Goal: Information Seeking & Learning: Find specific fact

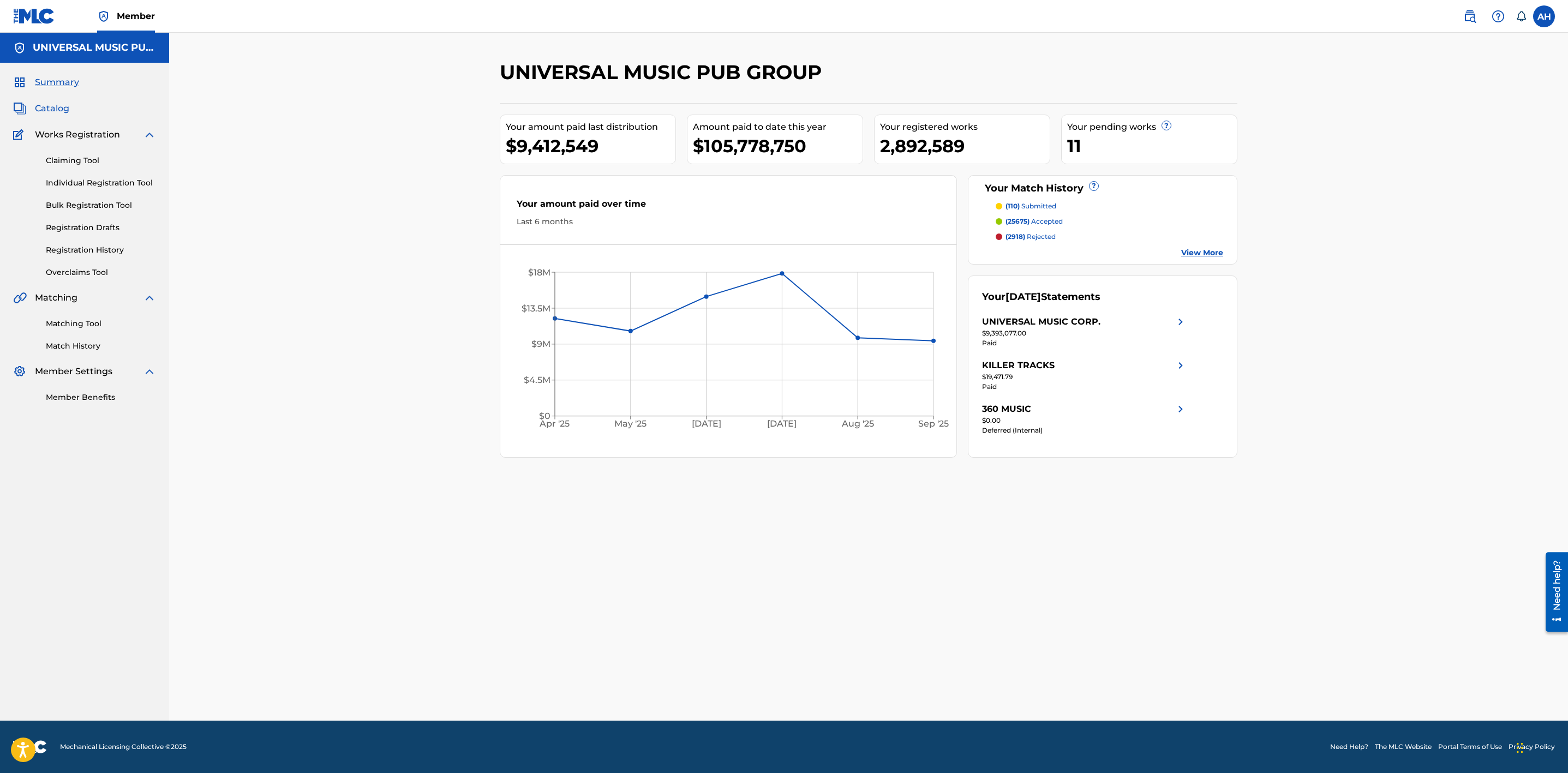
drag, startPoint x: 79, startPoint y: 113, endPoint x: 59, endPoint y: 110, distance: 20.2
click at [79, 113] on div "Catalog" at bounding box center [84, 108] width 143 height 13
click at [59, 110] on span "Catalog" at bounding box center [51, 108] width 34 height 13
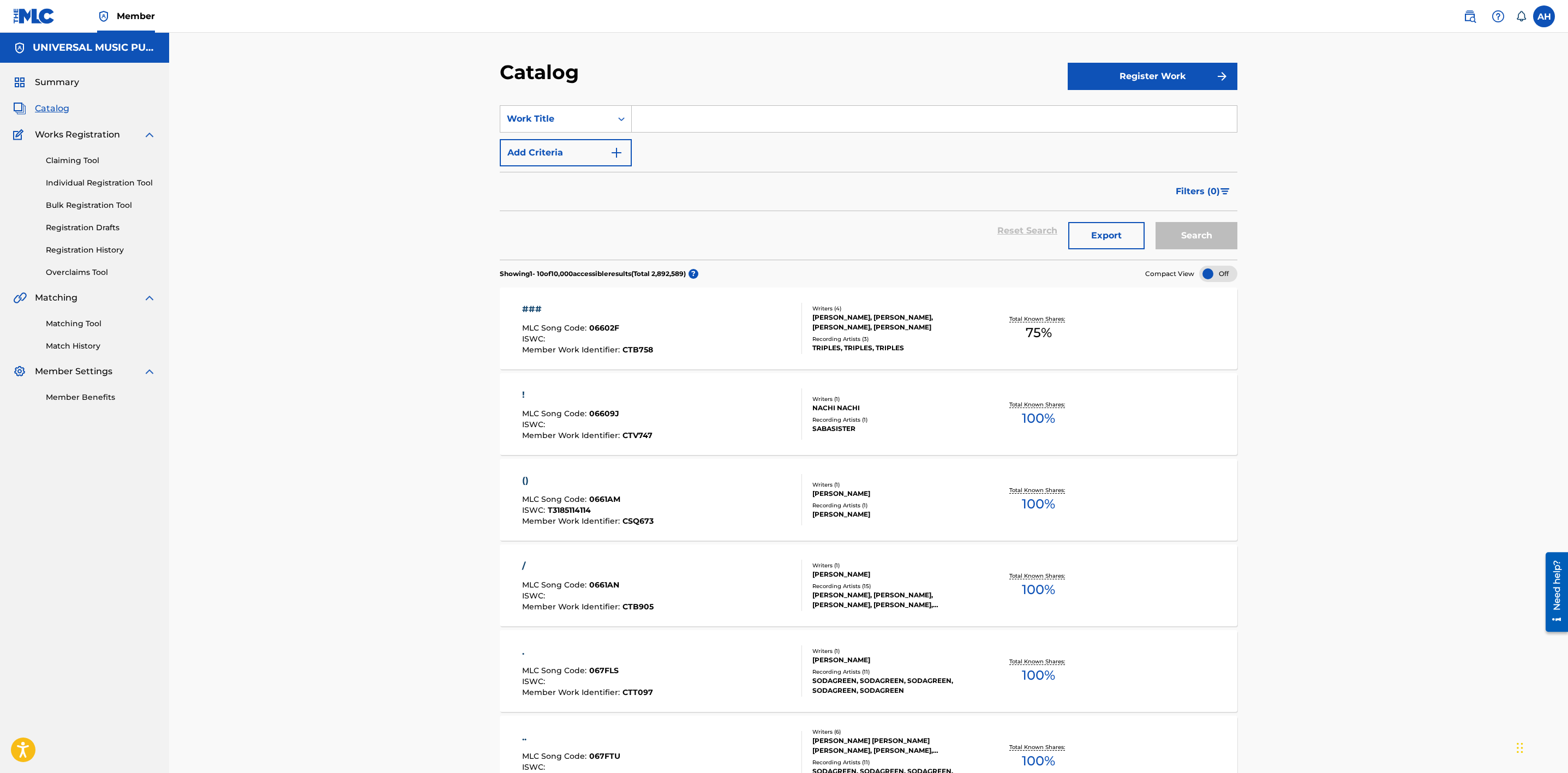
drag, startPoint x: 697, startPoint y: 141, endPoint x: 696, endPoint y: 126, distance: 15.0
click at [697, 138] on div "SearchWithCriteria74dcfb75-708a-44db-bd49-7a756e4dd5ca Work Title Add Criteria" at bounding box center [868, 136] width 738 height 61
click at [695, 121] on input "Search Form" at bounding box center [934, 118] width 605 height 26
paste input "Hot One"
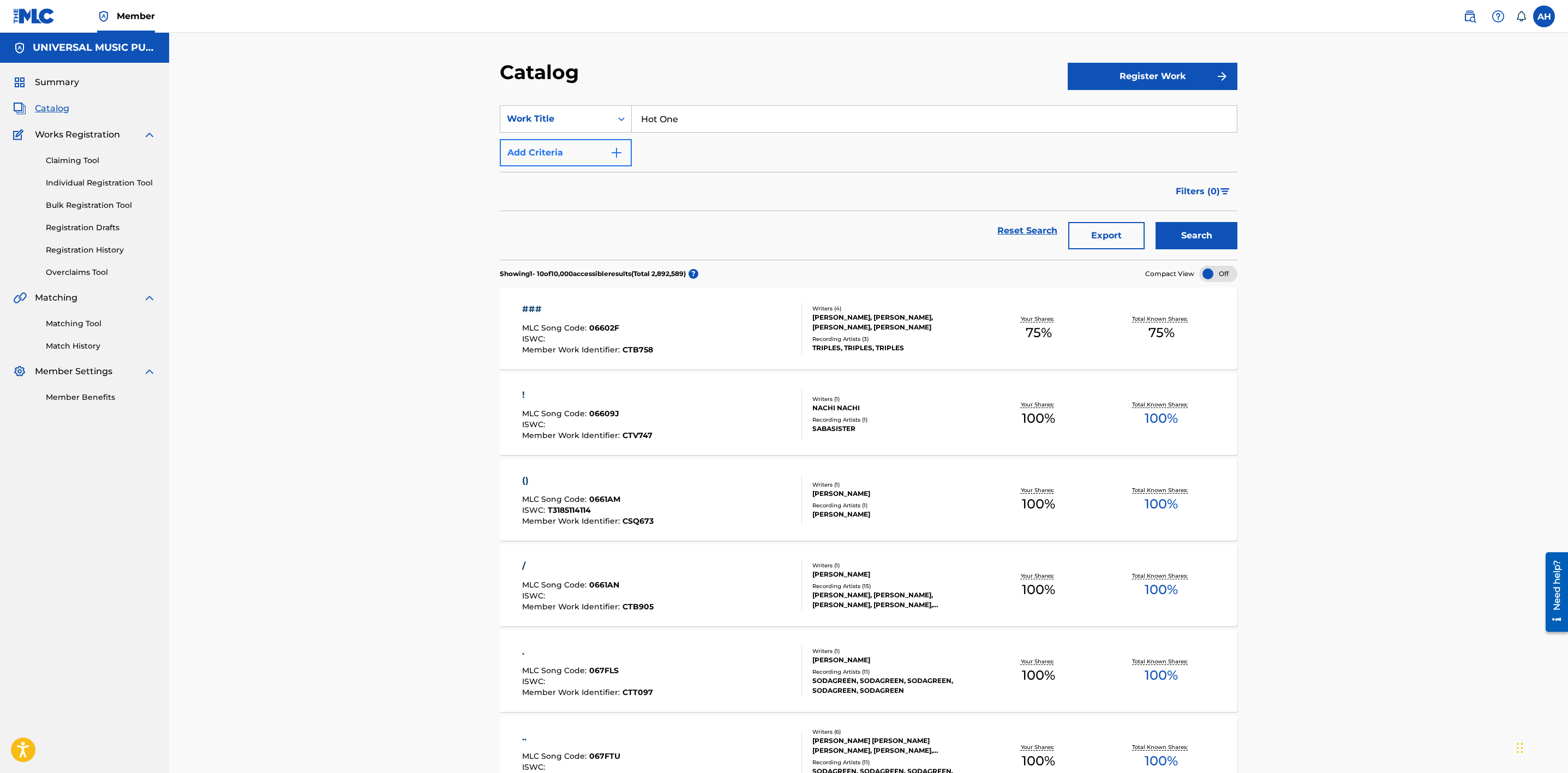
type input "Hot One"
click at [571, 159] on button "Add Criteria" at bounding box center [565, 153] width 132 height 27
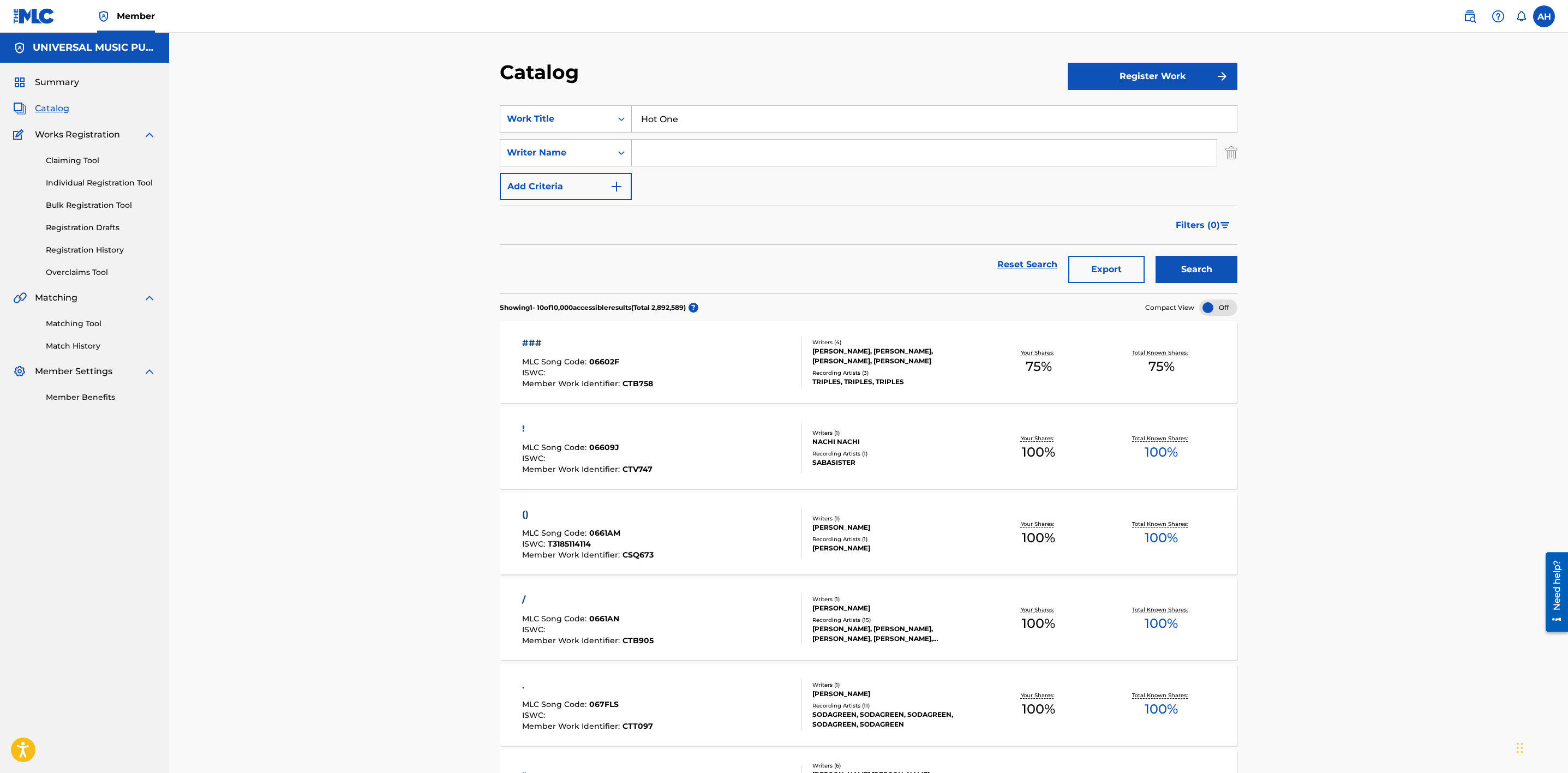
click at [655, 156] on input "Search Form" at bounding box center [924, 153] width 585 height 26
type input "curry"
click at [1155, 256] on button "Search" at bounding box center [1196, 270] width 82 height 27
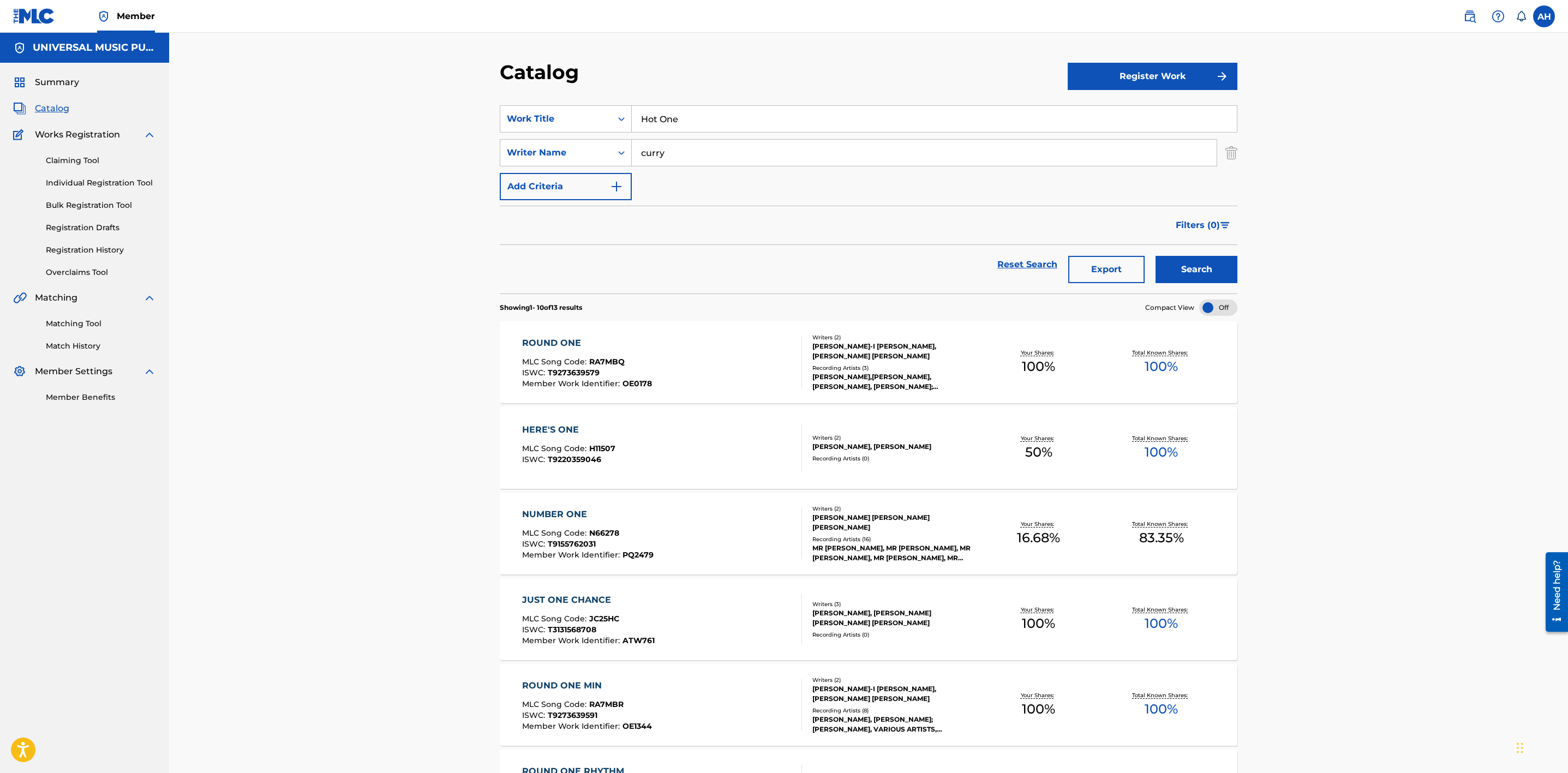
click at [1155, 256] on button "Search" at bounding box center [1196, 270] width 82 height 27
click at [1452, 20] on div "AH [PERSON_NAME] Holtermann [EMAIL_ADDRESS][PERSON_NAME][DOMAIN_NAME] Notificat…" at bounding box center [1503, 16] width 102 height 22
click at [1478, 10] on link at bounding box center [1470, 16] width 22 height 22
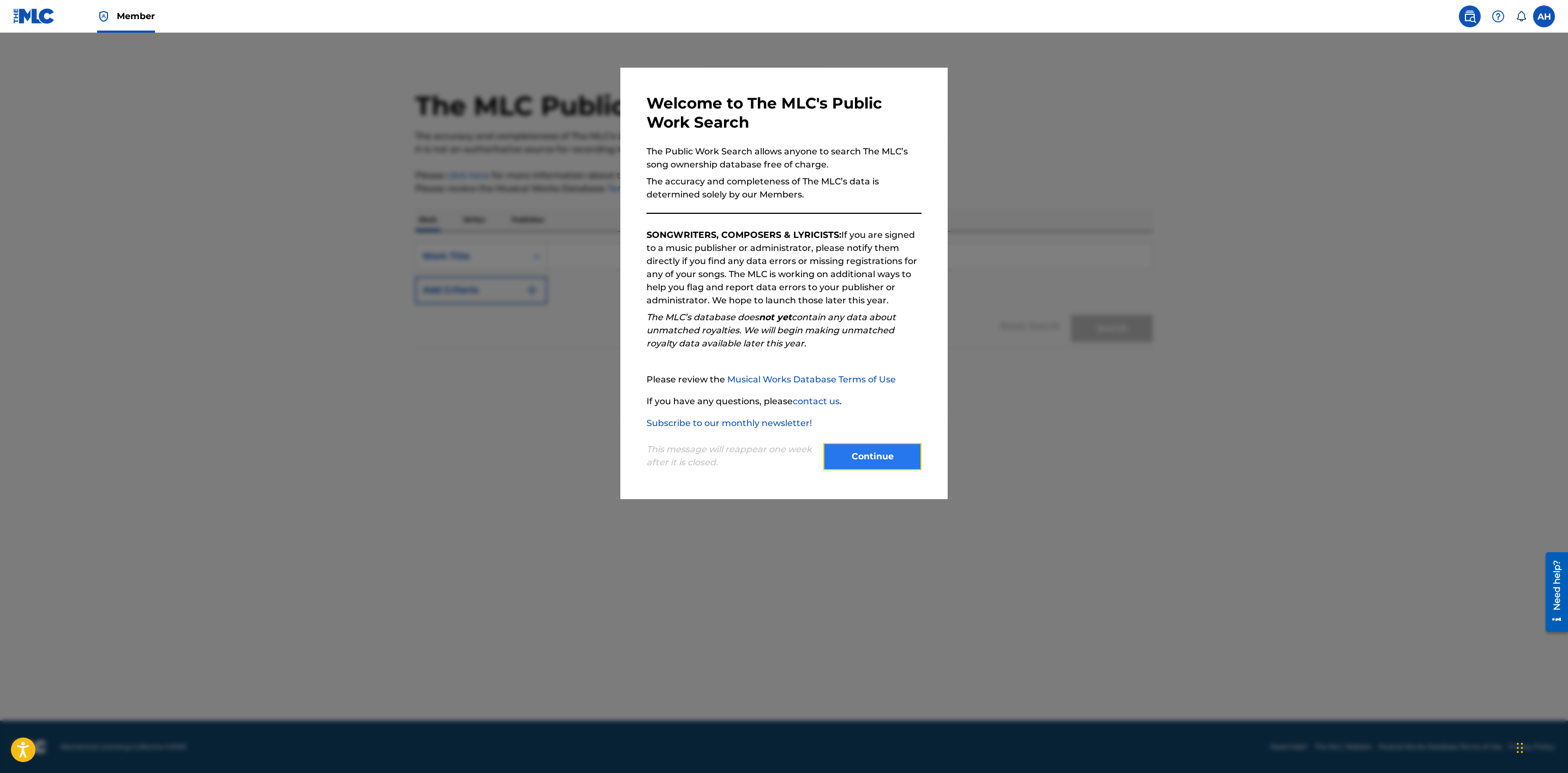
click at [890, 450] on button "Continue" at bounding box center [872, 456] width 98 height 27
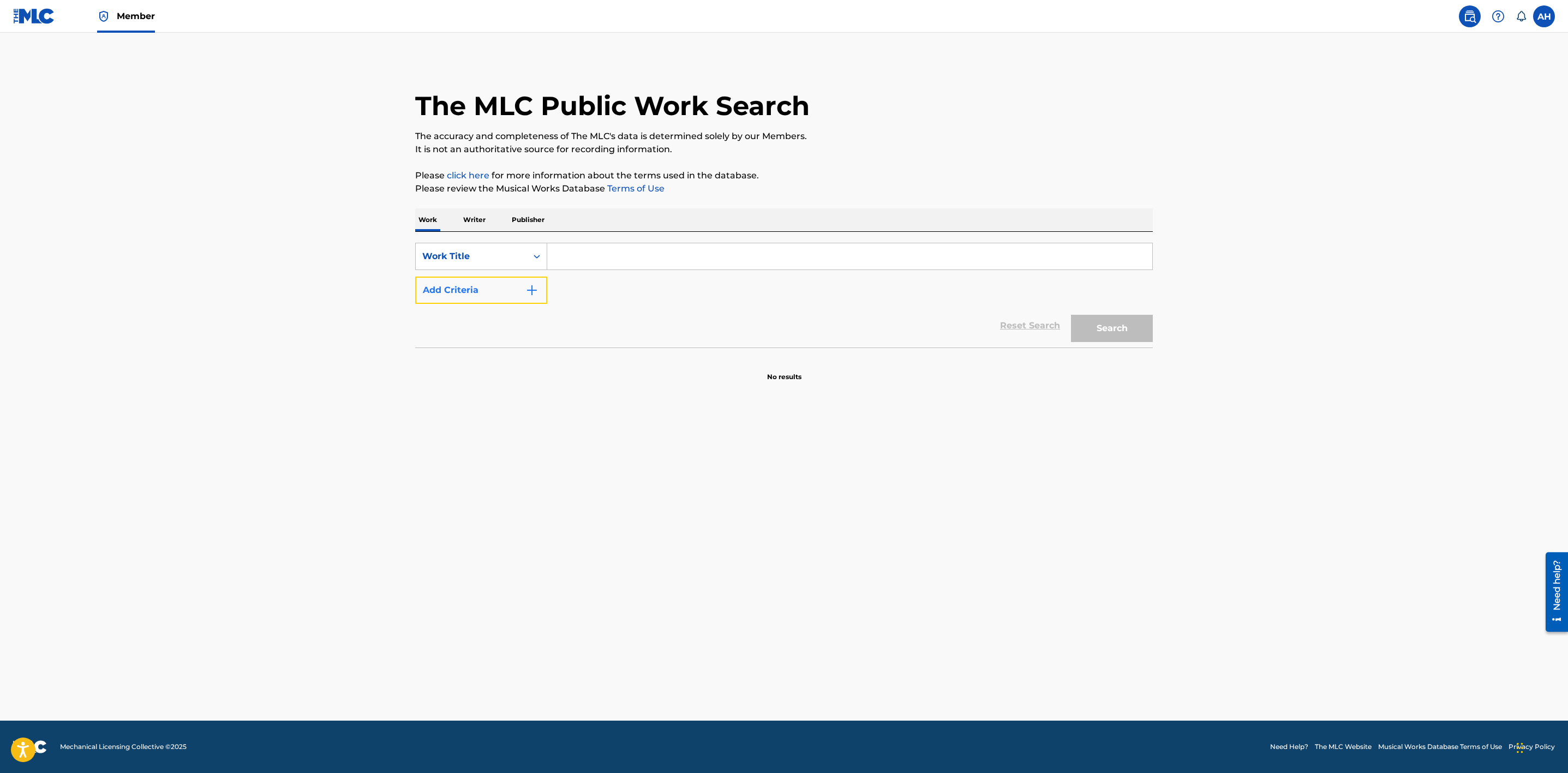
click at [486, 295] on button "Add Criteria" at bounding box center [481, 290] width 132 height 27
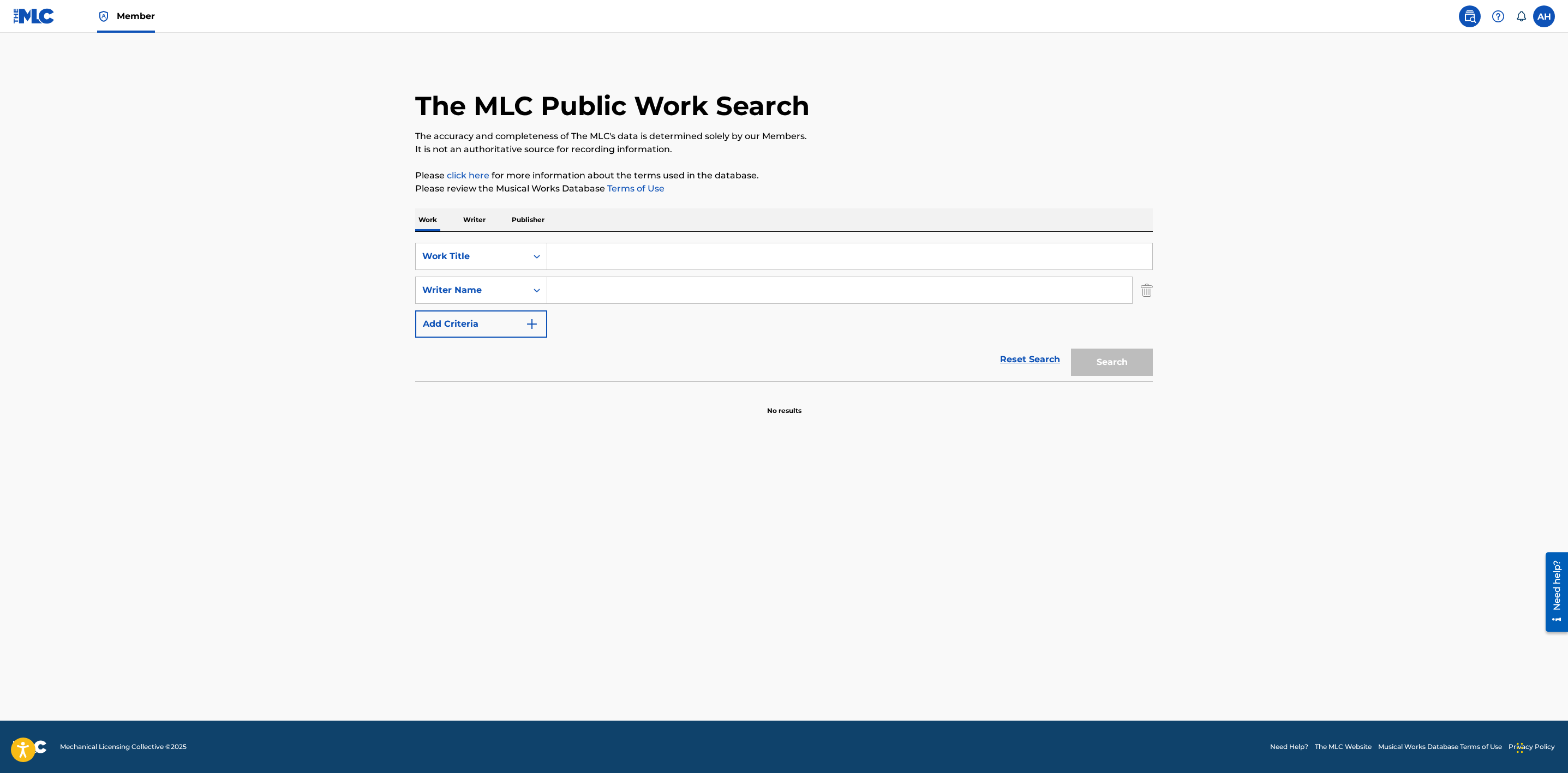
click at [583, 275] on div "SearchWithCriteria9b89a022-229f-4689-ad3b-8097237ba81c Work Title SearchWithCri…" at bounding box center [784, 290] width 738 height 95
click at [586, 257] on input "Search Form" at bounding box center [850, 256] width 605 height 26
paste input "Hot One"
type input "Hot One"
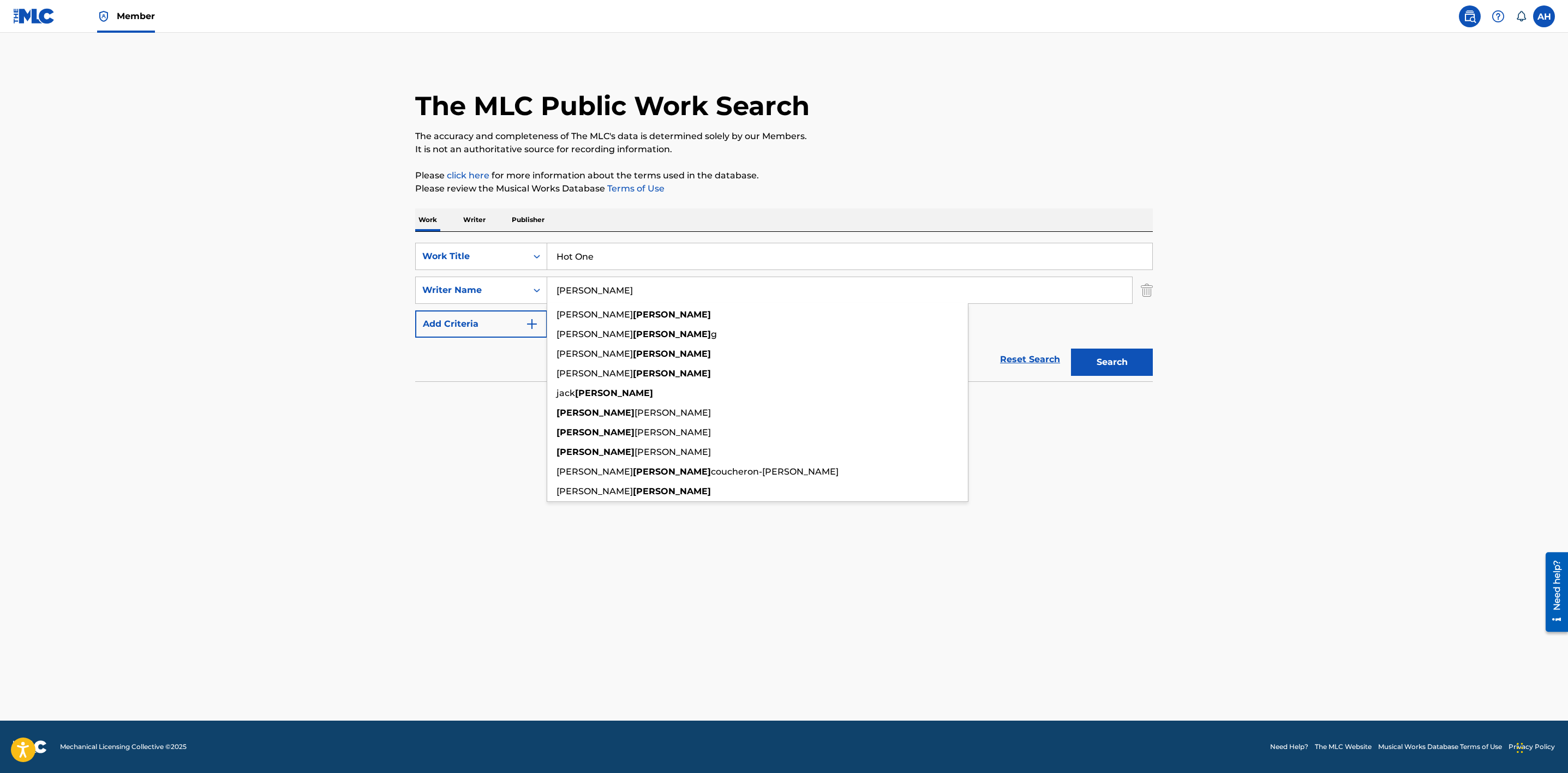
type input "[PERSON_NAME]"
click at [1071, 349] on button "Search" at bounding box center [1112, 362] width 82 height 27
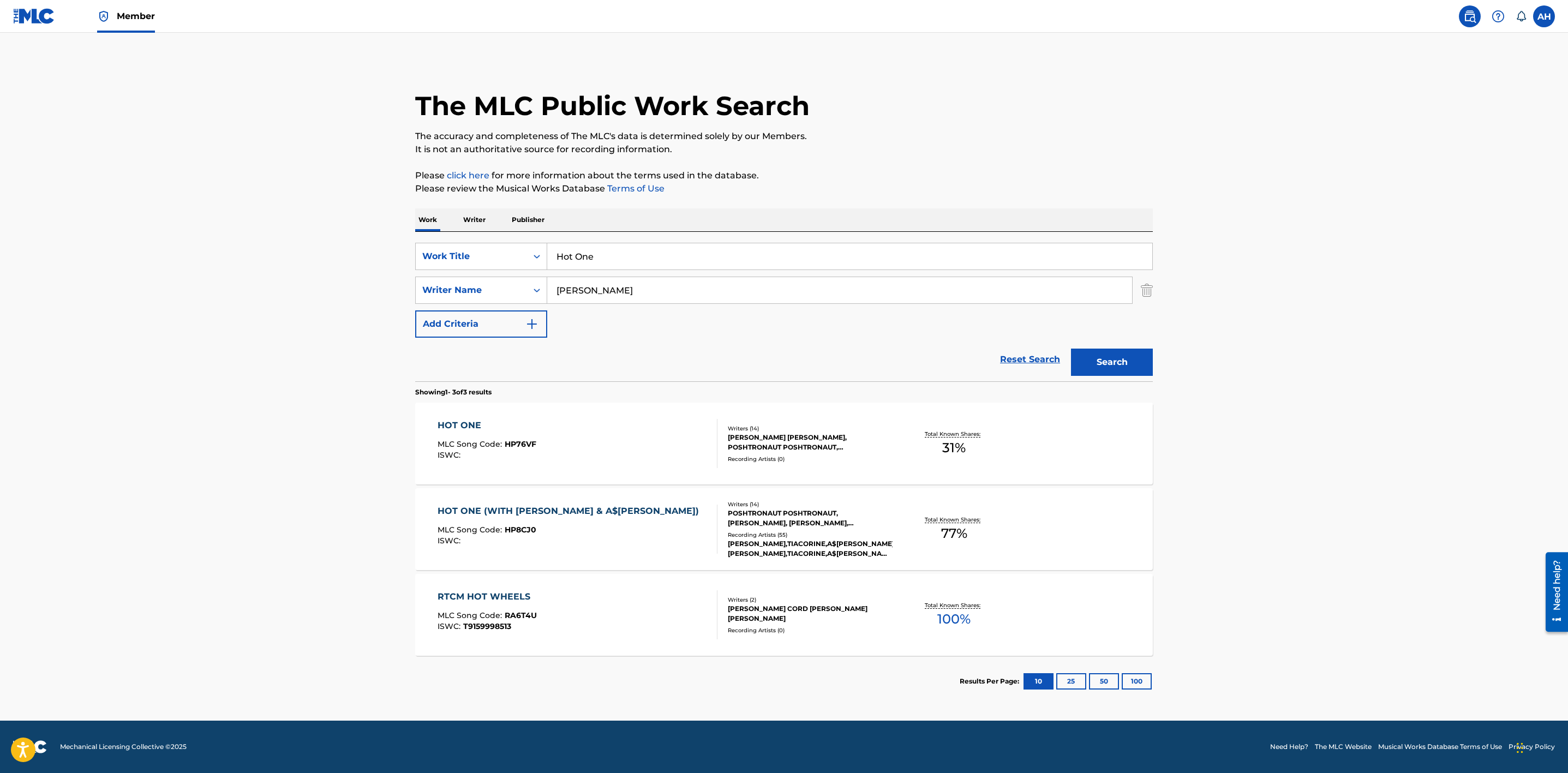
click at [578, 449] on div "HOT ONE MLC Song Code : HP76VF ISWC :" at bounding box center [578, 443] width 281 height 49
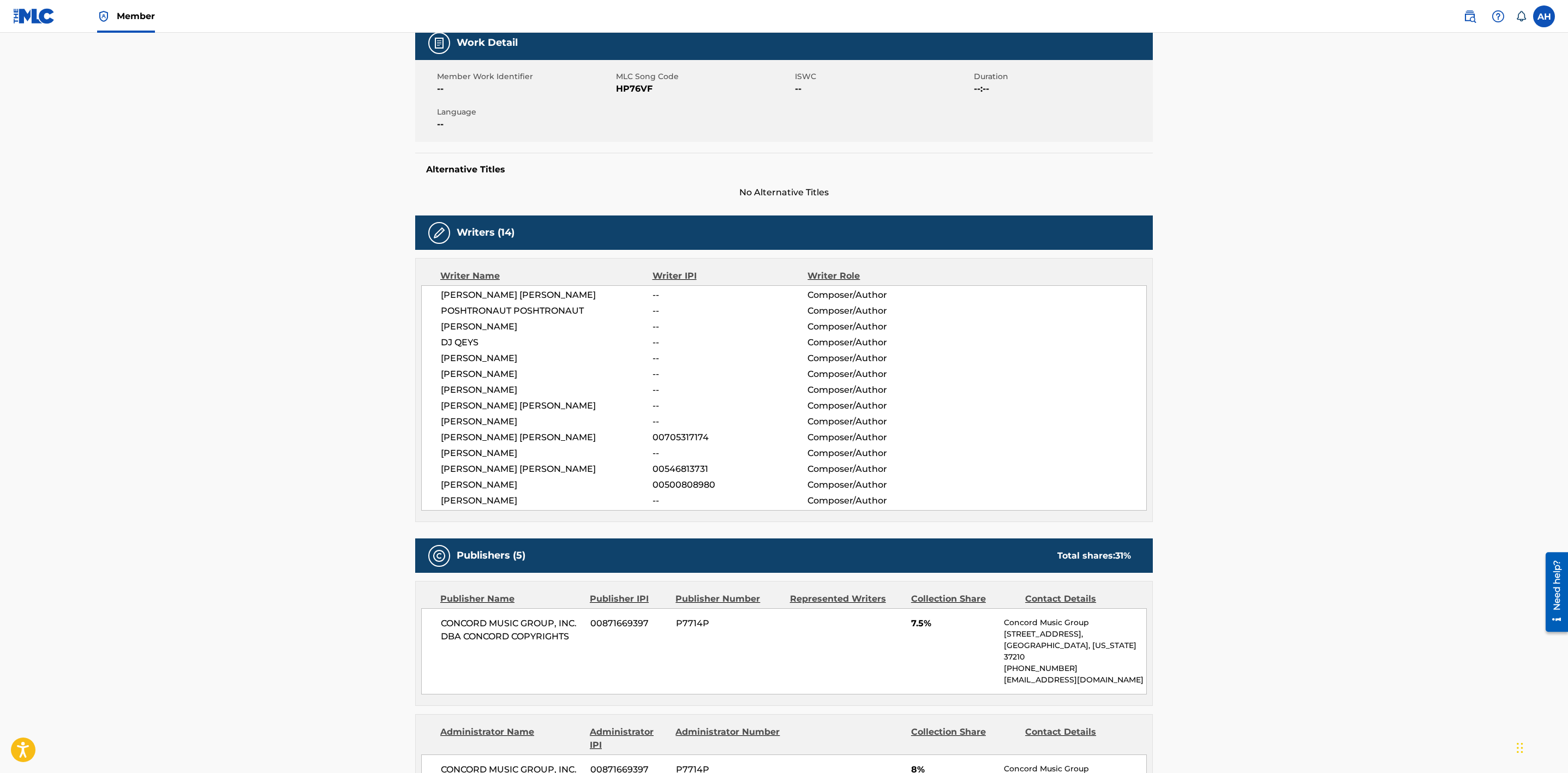
scroll to position [167, 0]
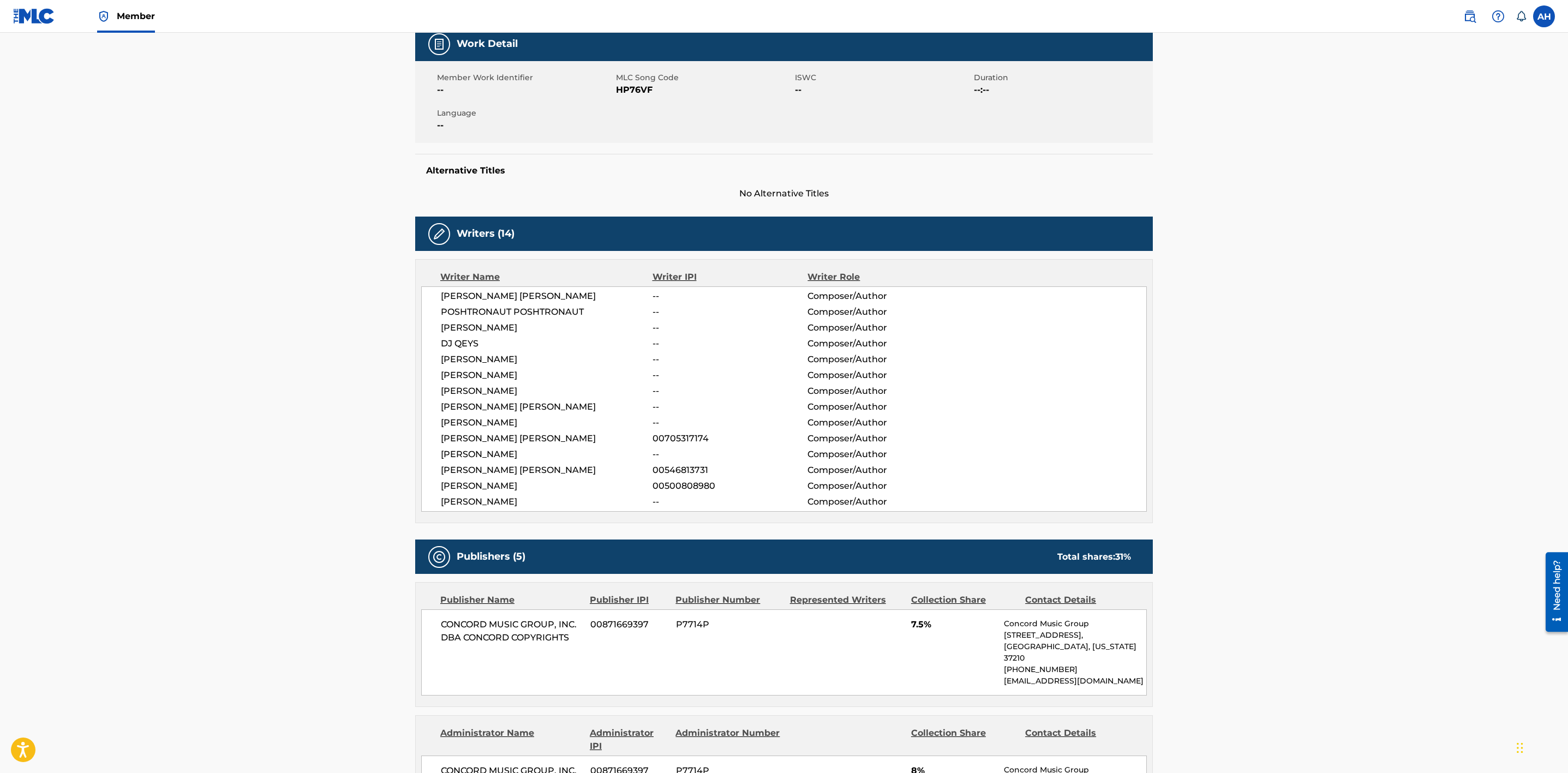
click at [485, 306] on span "POSHTRONAUT POSHTRONAUT" at bounding box center [546, 312] width 212 height 13
copy span "POSHTRONAUT"
